Goal: Task Accomplishment & Management: Manage account settings

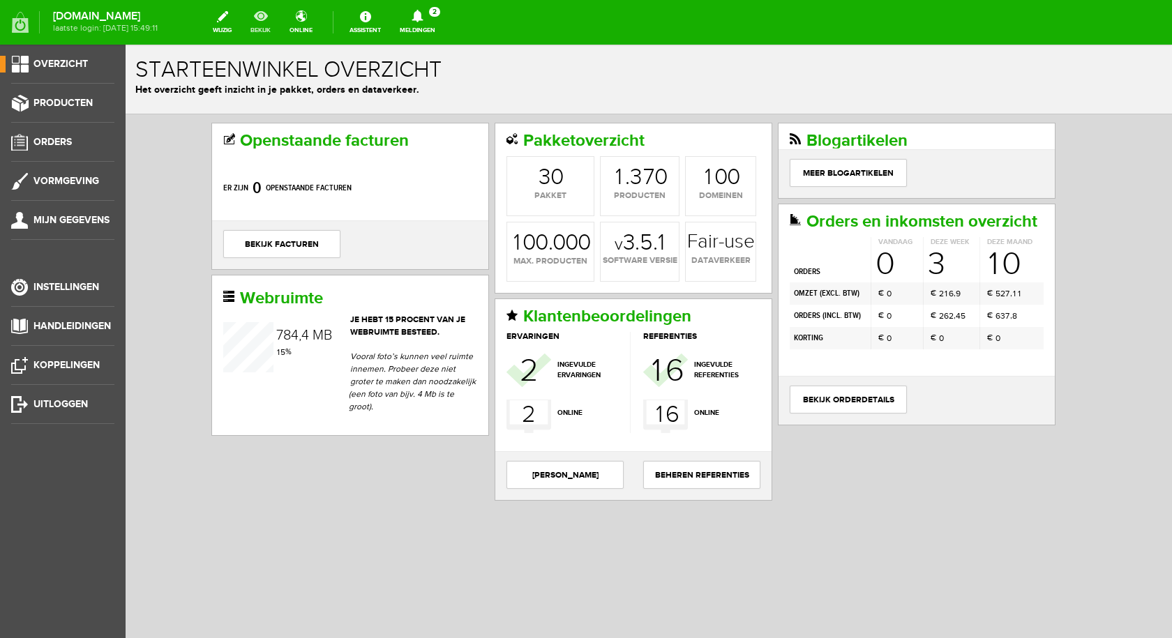
click at [268, 18] on link "bekijk" at bounding box center [260, 22] width 37 height 31
click at [435, 13] on icon at bounding box center [418, 16] width 36 height 13
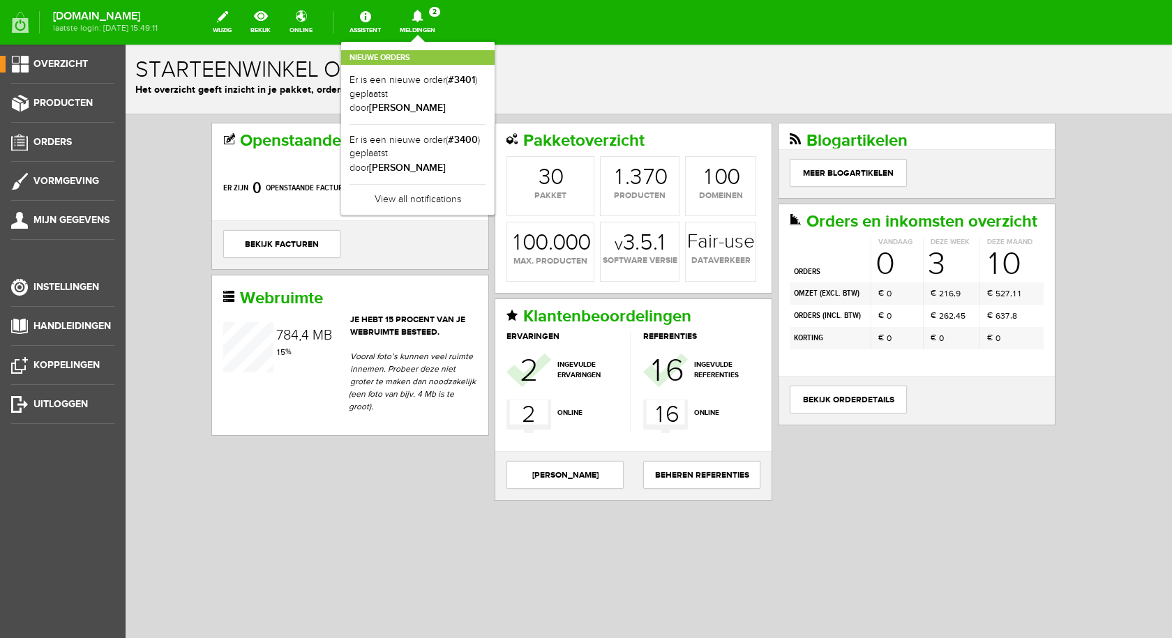
click at [433, 78] on link "Er is een nieuwe order( #3401 ) geplaatst door [PERSON_NAME]" at bounding box center [417, 94] width 137 height 43
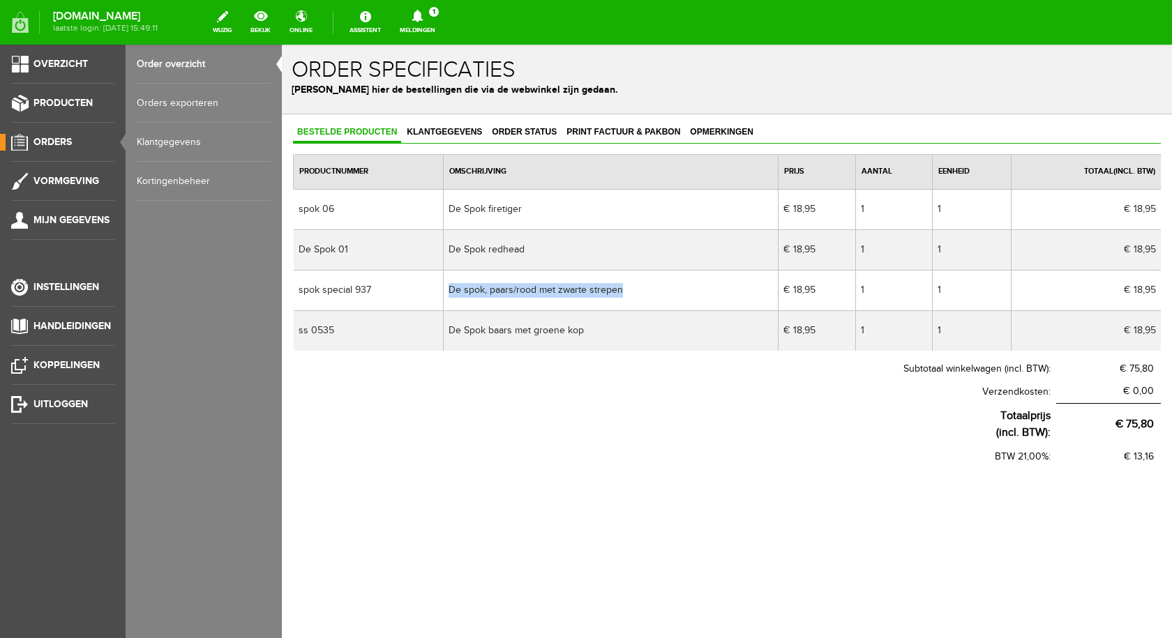
drag, startPoint x: 630, startPoint y: 282, endPoint x: 451, endPoint y: 286, distance: 178.6
click at [451, 286] on td "De spok, paars/rood met zwarte strepen" at bounding box center [610, 290] width 335 height 40
copy td "De spok, paars/rood met zwarte strepen"
drag, startPoint x: 592, startPoint y: 330, endPoint x: 448, endPoint y: 328, distance: 144.4
click at [448, 328] on td "De Spok baars met groene kop" at bounding box center [610, 330] width 335 height 40
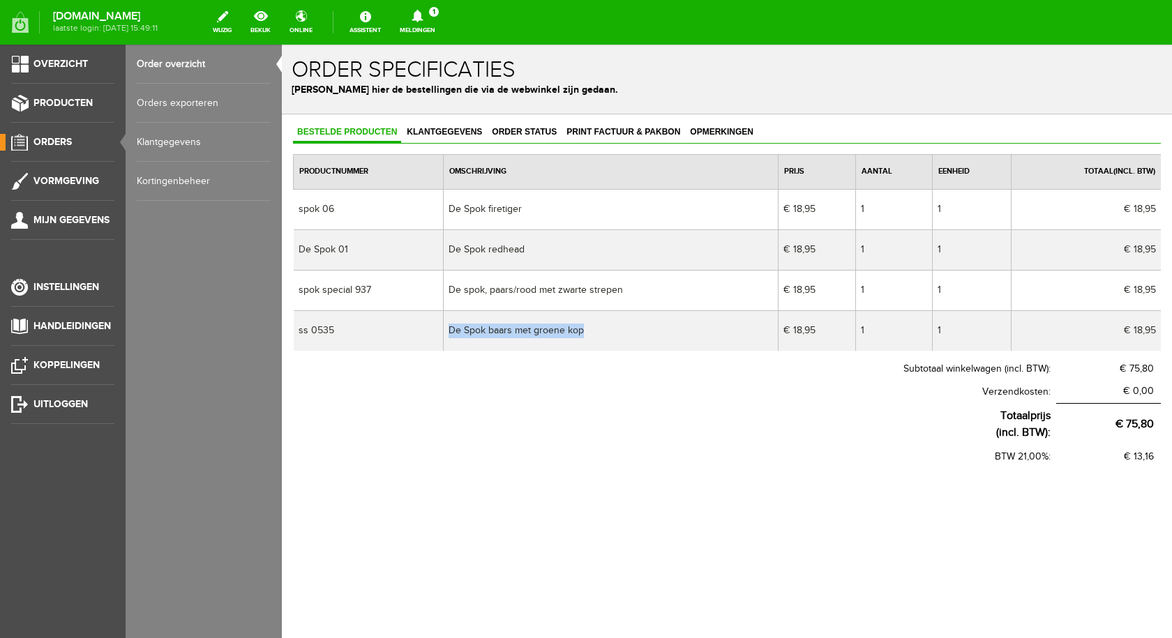
copy td "De Spok baars met groene kop"
click at [269, 22] on link "bekijk" at bounding box center [260, 22] width 37 height 31
click at [435, 133] on span "Klantgegevens" at bounding box center [444, 132] width 84 height 10
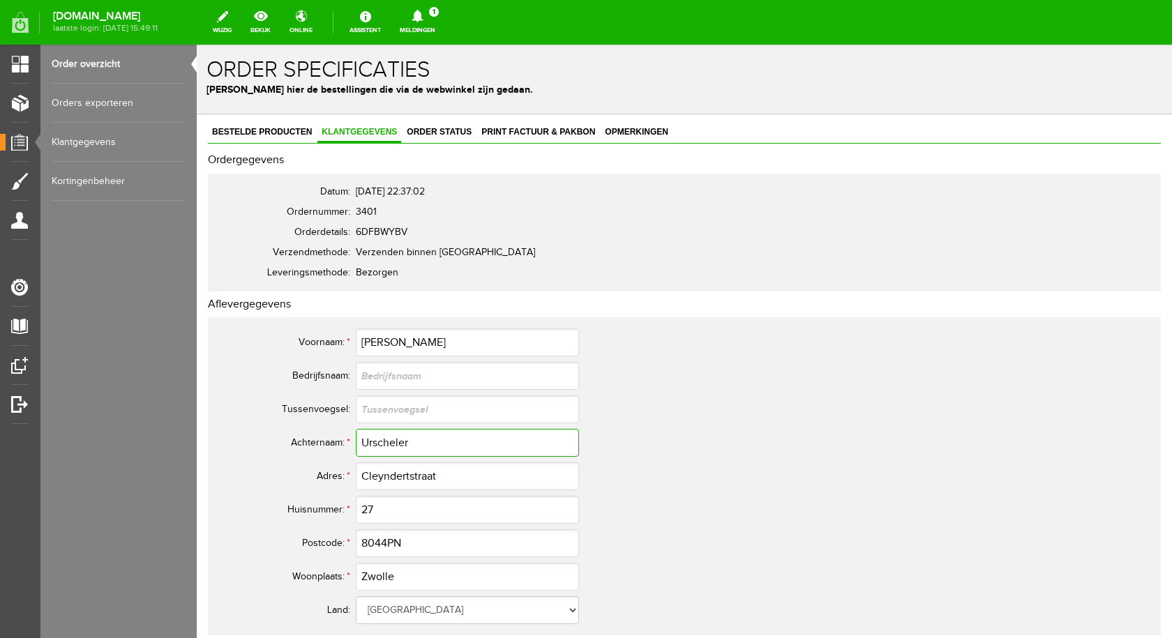
drag, startPoint x: 420, startPoint y: 442, endPoint x: 358, endPoint y: 439, distance: 61.4
click at [358, 439] on input "Urscheler" at bounding box center [467, 443] width 223 height 28
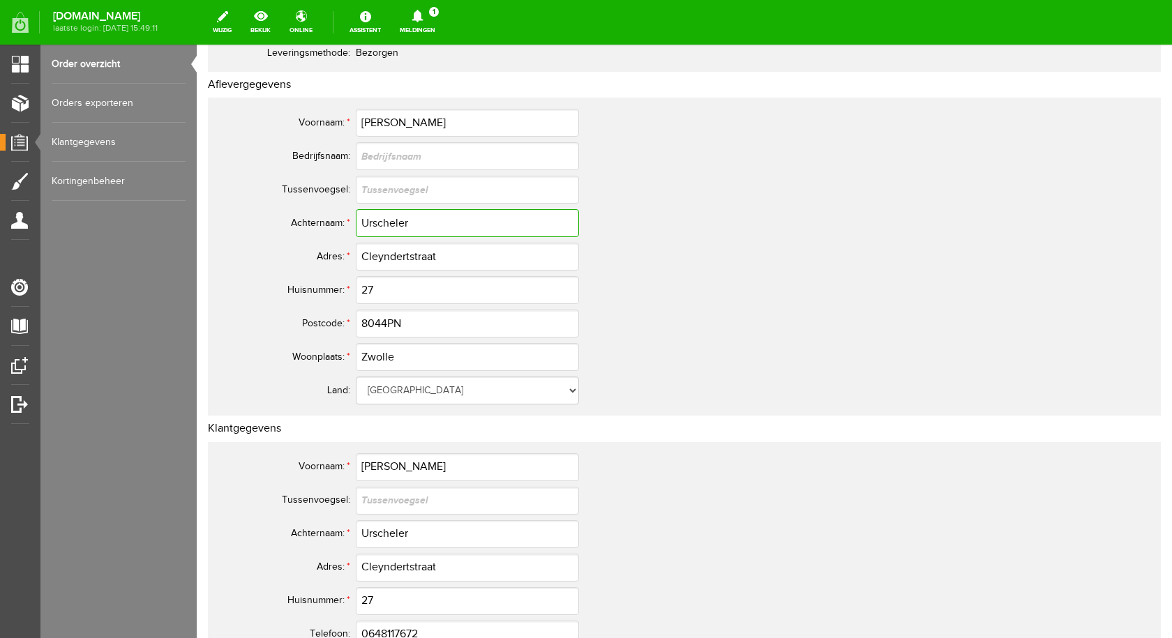
scroll to position [279, 0]
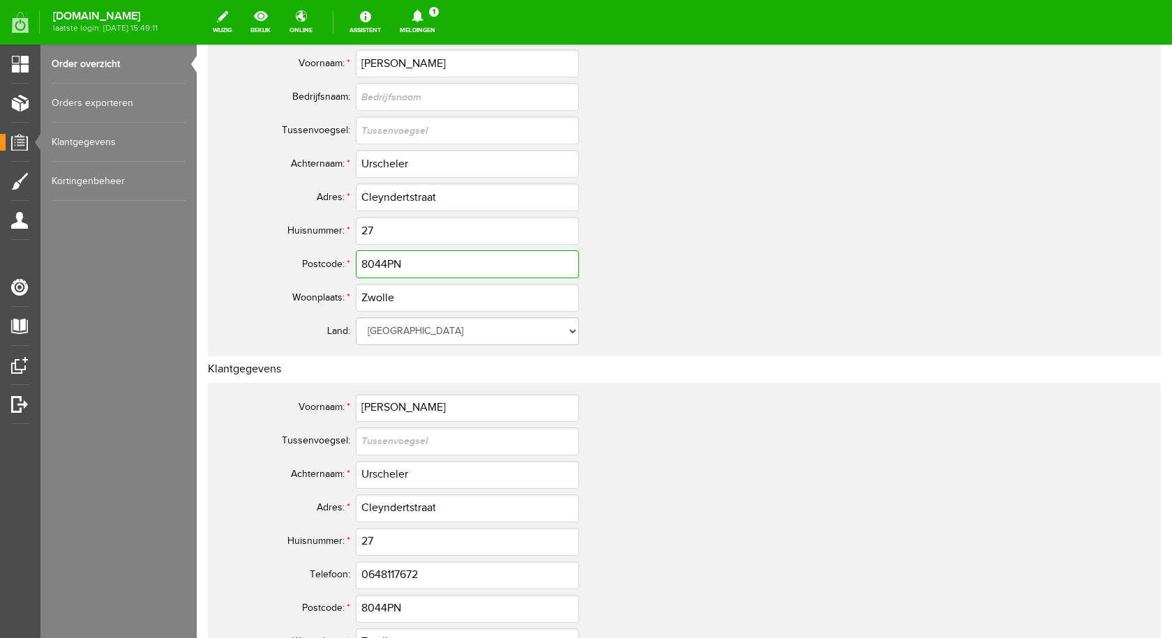
drag, startPoint x: 419, startPoint y: 259, endPoint x: 359, endPoint y: 265, distance: 60.2
click at [359, 265] on input "8044PN" at bounding box center [467, 264] width 223 height 28
click at [423, 13] on icon at bounding box center [416, 16] width 11 height 13
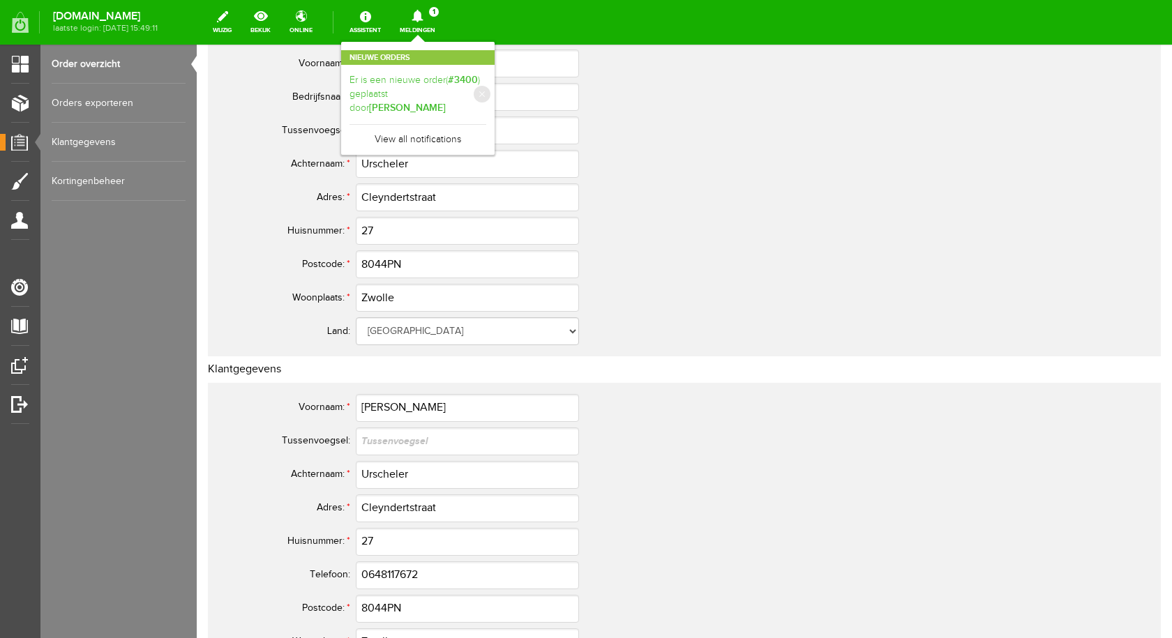
click at [411, 93] on link "Er is een nieuwe order( #3400 ) geplaatst door [PERSON_NAME]" at bounding box center [417, 94] width 137 height 43
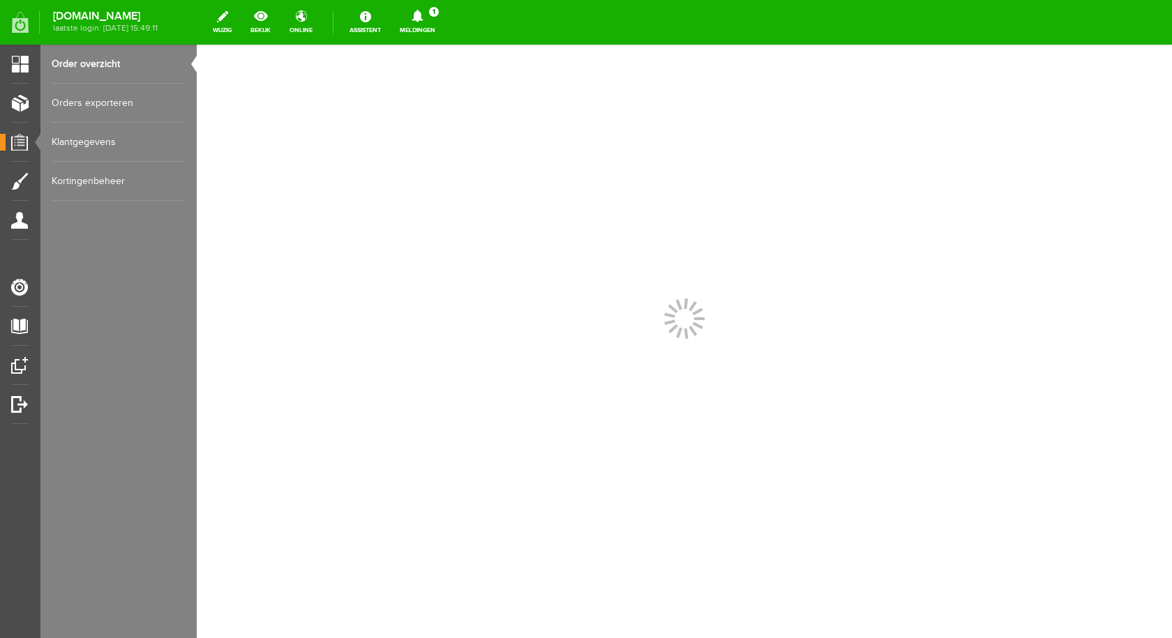
scroll to position [0, 0]
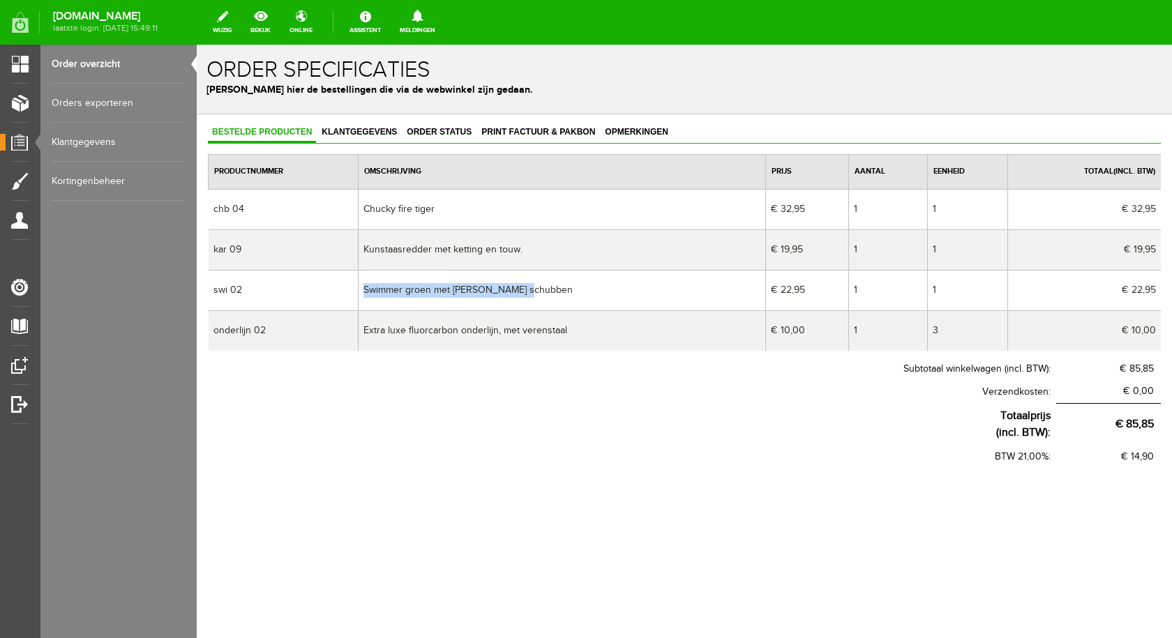
drag, startPoint x: 547, startPoint y: 285, endPoint x: 368, endPoint y: 288, distance: 179.3
click at [368, 288] on td "Swimmer groen met [PERSON_NAME] schubben" at bounding box center [561, 290] width 407 height 40
copy td "Swimmer groen met [PERSON_NAME] schubben"
click at [363, 127] on span "Klantgegevens" at bounding box center [359, 132] width 84 height 10
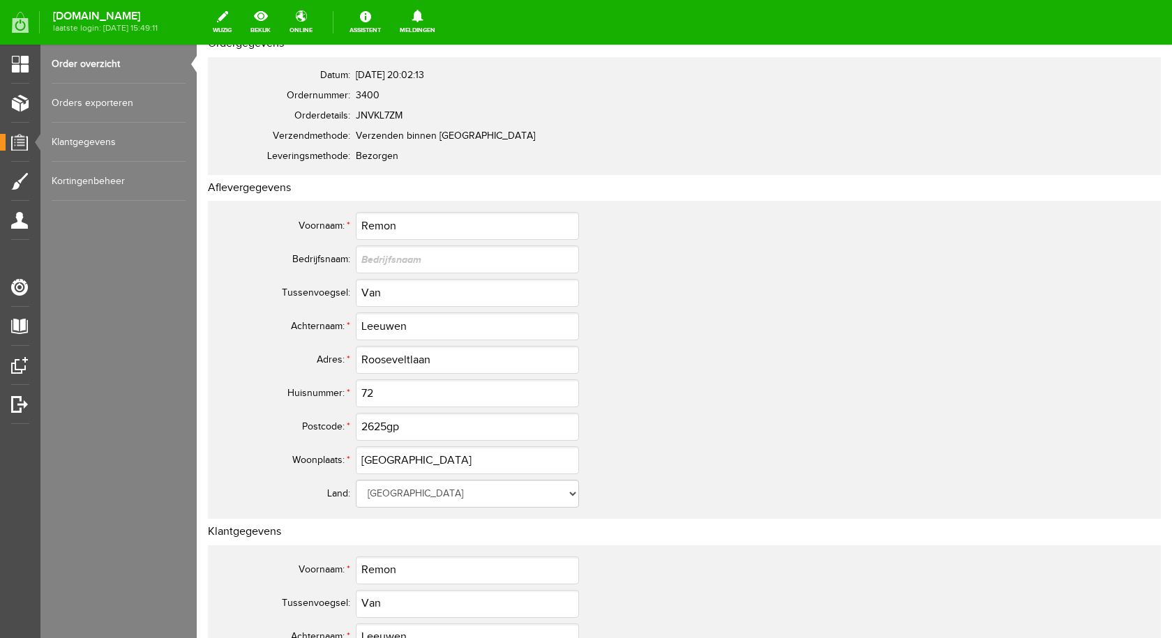
scroll to position [139, 0]
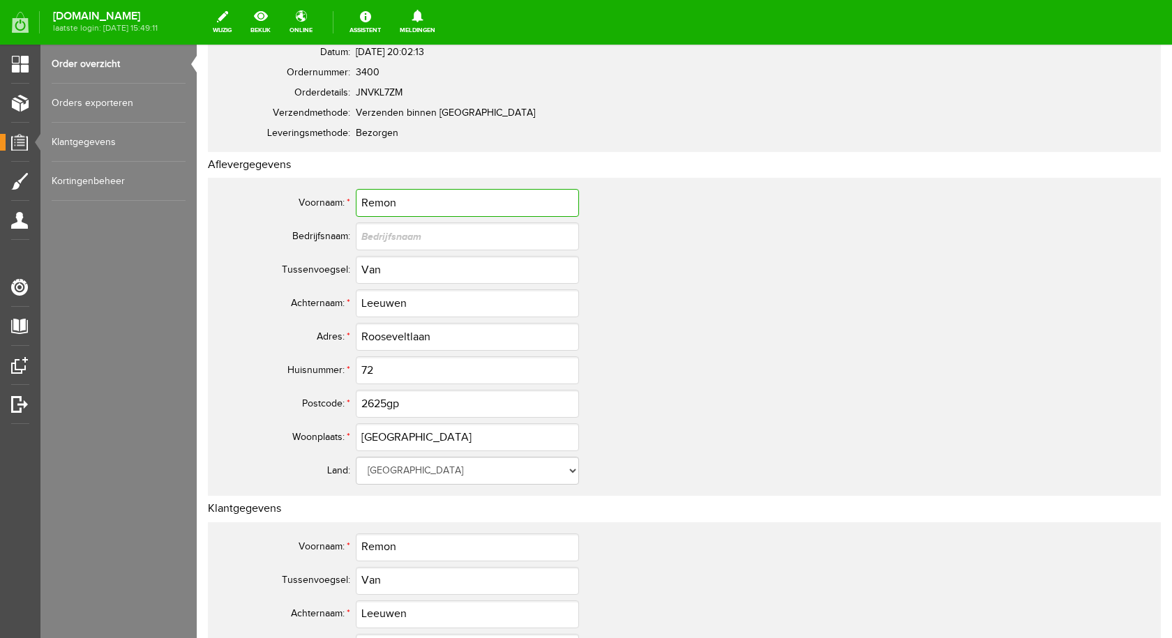
drag, startPoint x: 414, startPoint y: 201, endPoint x: 361, endPoint y: 206, distance: 53.2
click at [361, 206] on input "Remon" at bounding box center [467, 203] width 223 height 28
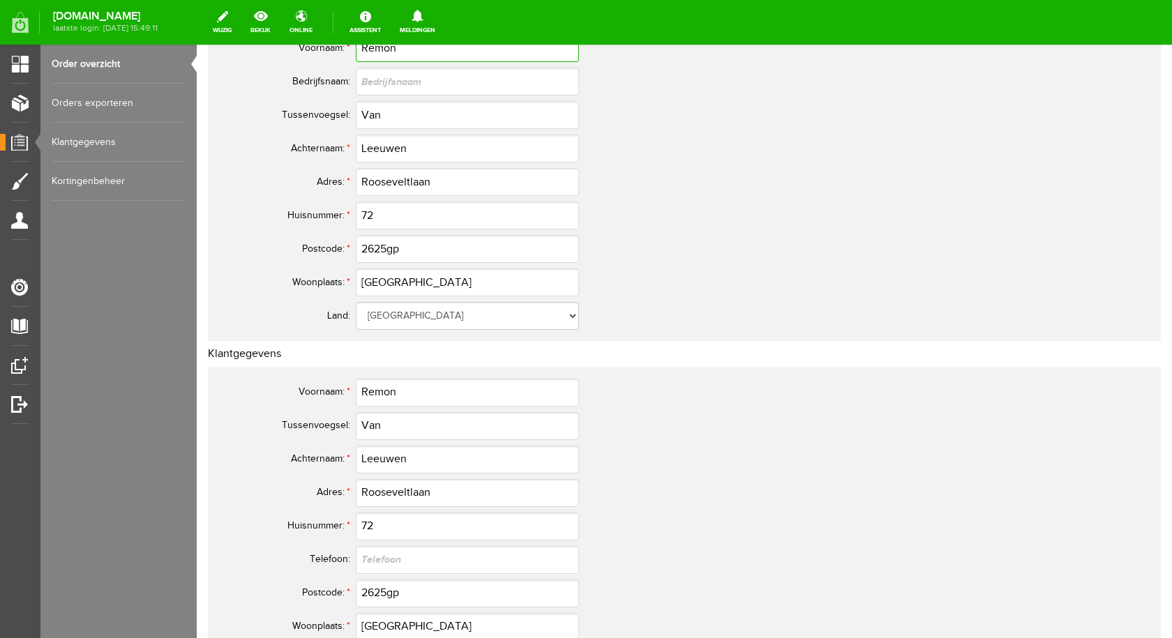
scroll to position [349, 0]
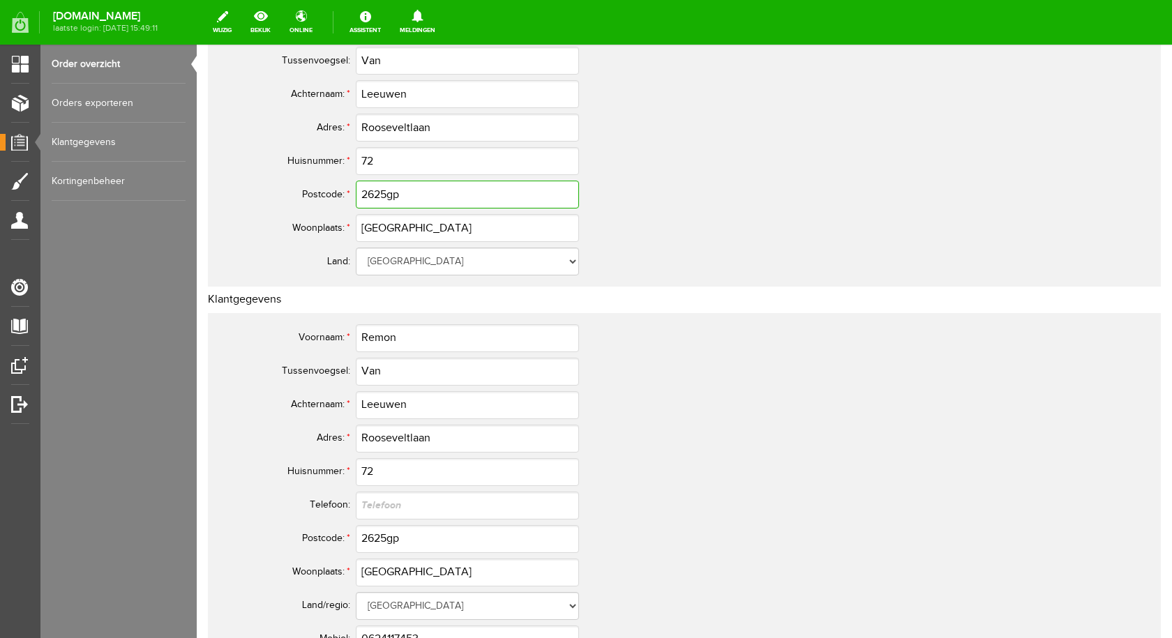
drag, startPoint x: 403, startPoint y: 192, endPoint x: 361, endPoint y: 193, distance: 42.5
click at [361, 193] on input "2625gp" at bounding box center [467, 195] width 223 height 28
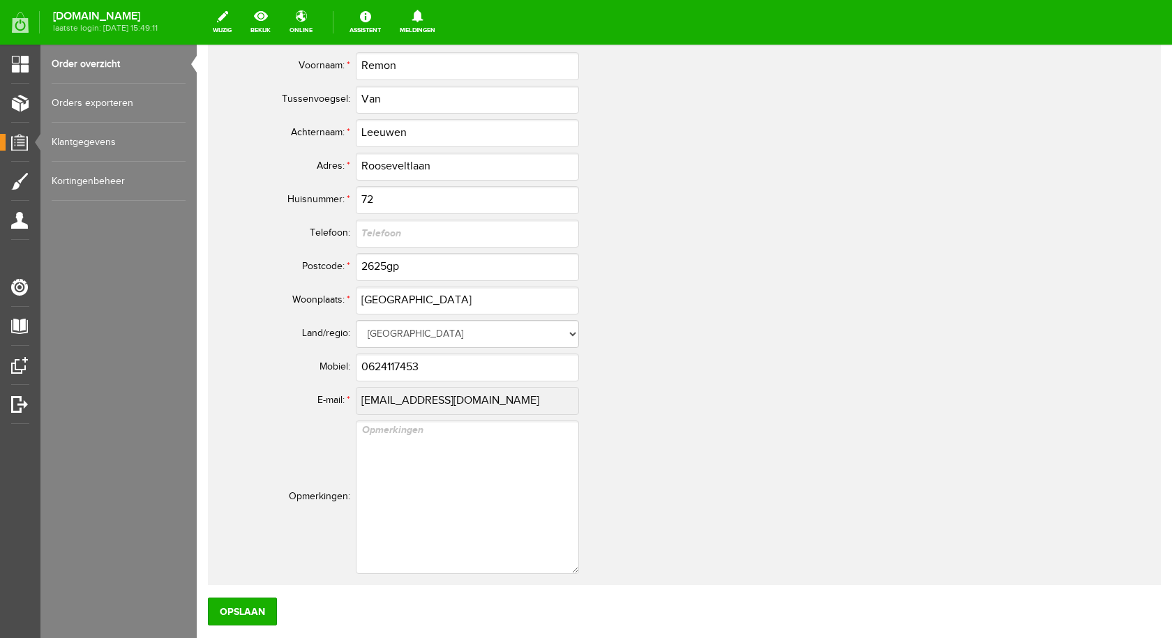
scroll to position [628, 0]
